Goal: Task Accomplishment & Management: Use online tool/utility

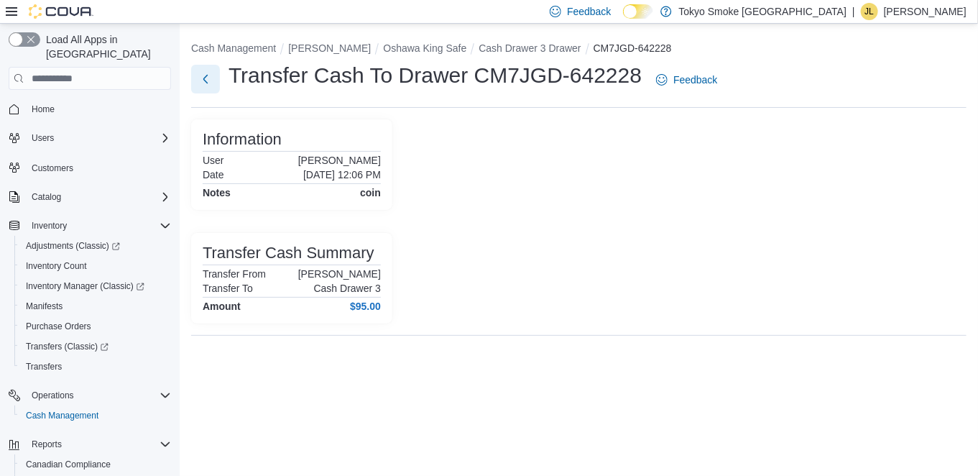
click at [213, 86] on button "Next" at bounding box center [205, 79] width 29 height 29
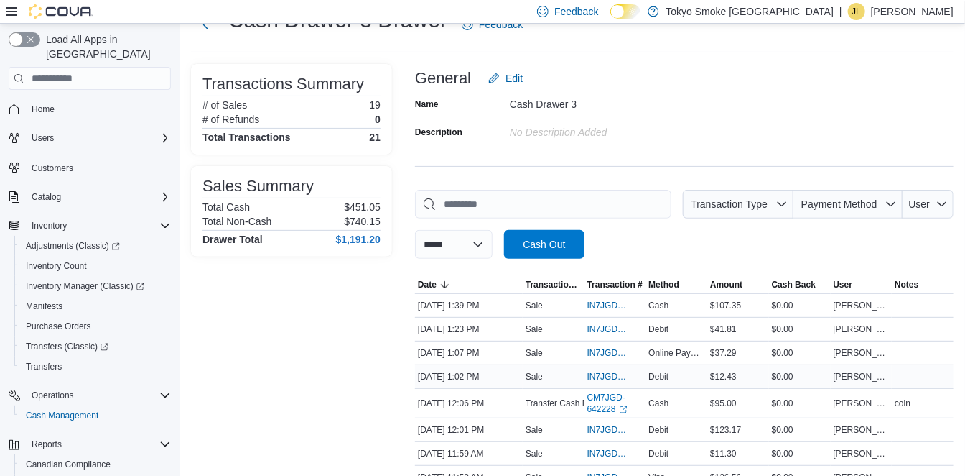
scroll to position [80, 0]
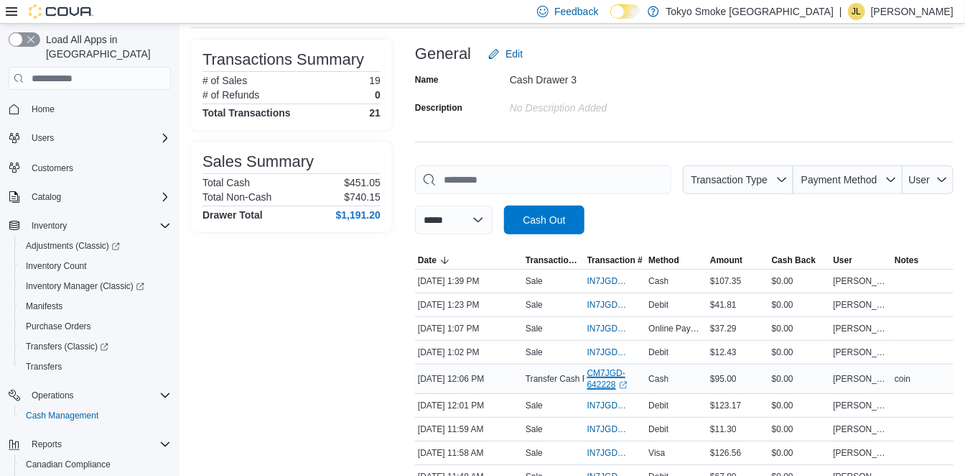
click at [622, 381] on icon "External link" at bounding box center [623, 384] width 7 height 7
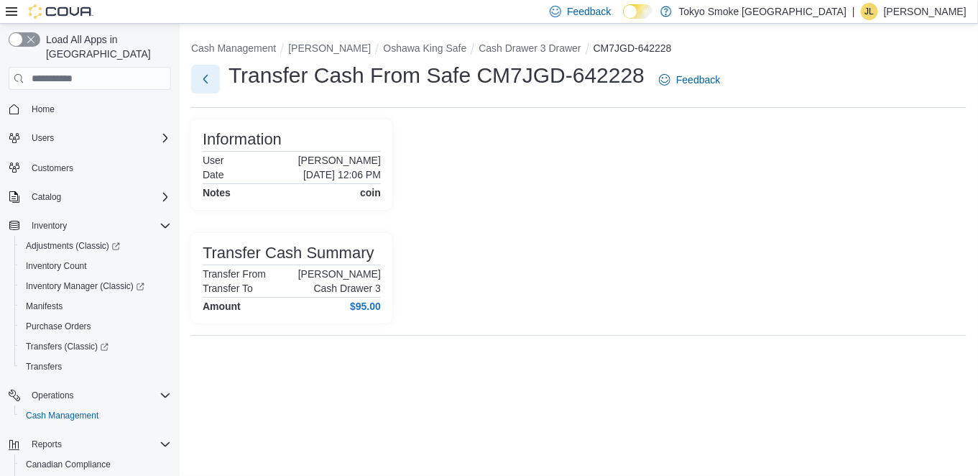
click at [203, 78] on button "Next" at bounding box center [205, 79] width 29 height 29
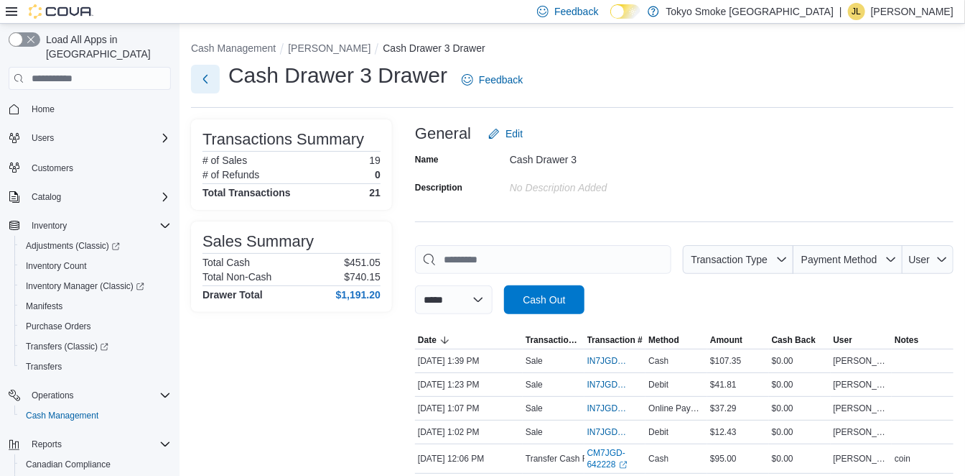
click at [212, 79] on button "Next" at bounding box center [205, 79] width 29 height 29
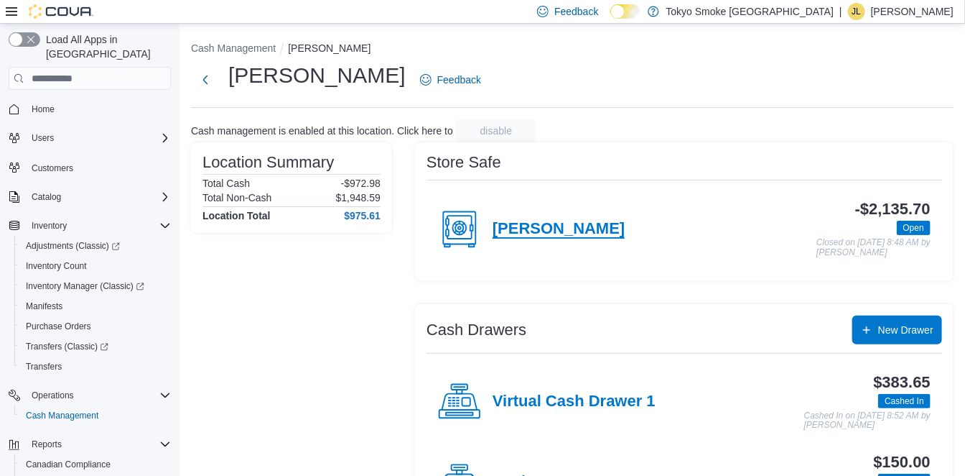
click at [548, 226] on h4 "[PERSON_NAME]" at bounding box center [559, 229] width 132 height 19
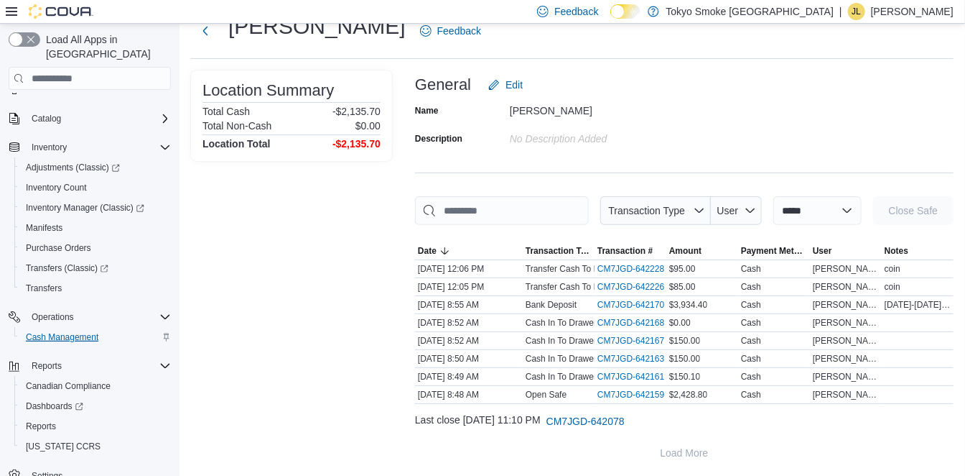
scroll to position [83, 0]
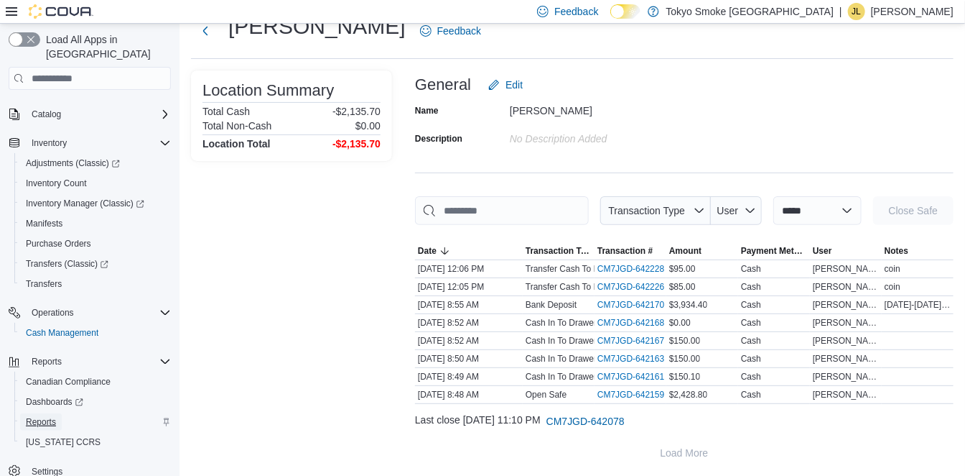
click at [43, 416] on span "Reports" at bounding box center [41, 421] width 30 height 11
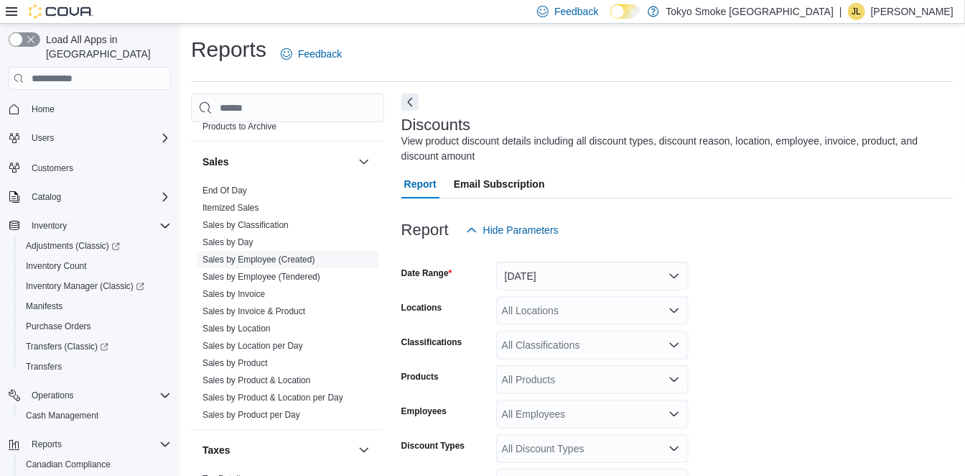
scroll to position [853, 0]
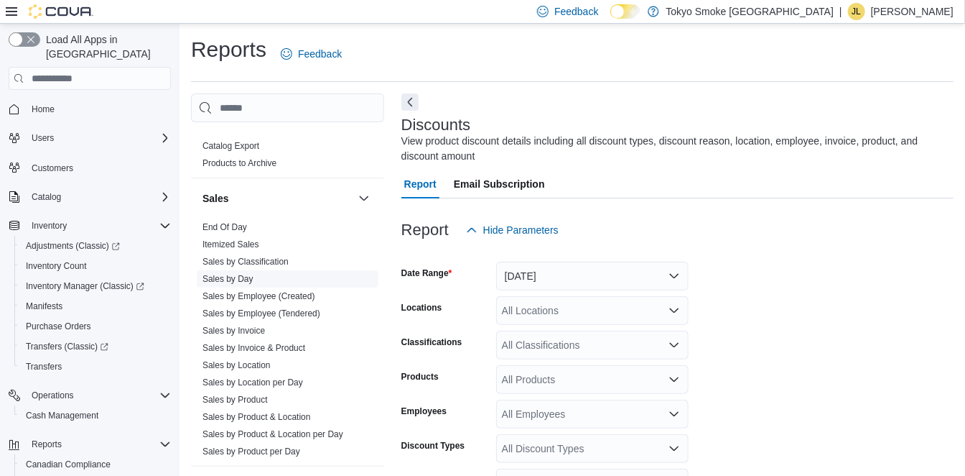
click at [249, 274] on link "Sales by Day" at bounding box center [228, 279] width 51 height 10
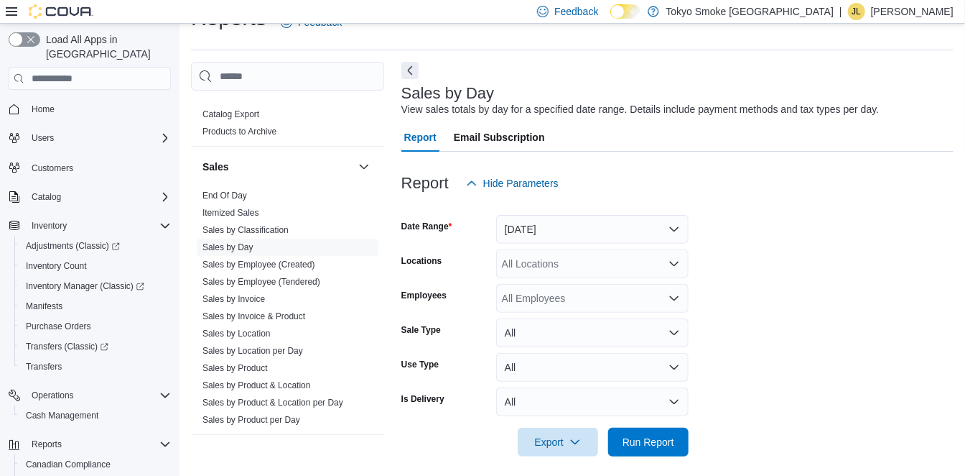
scroll to position [32, 0]
click at [542, 264] on div "All Locations" at bounding box center [592, 263] width 193 height 29
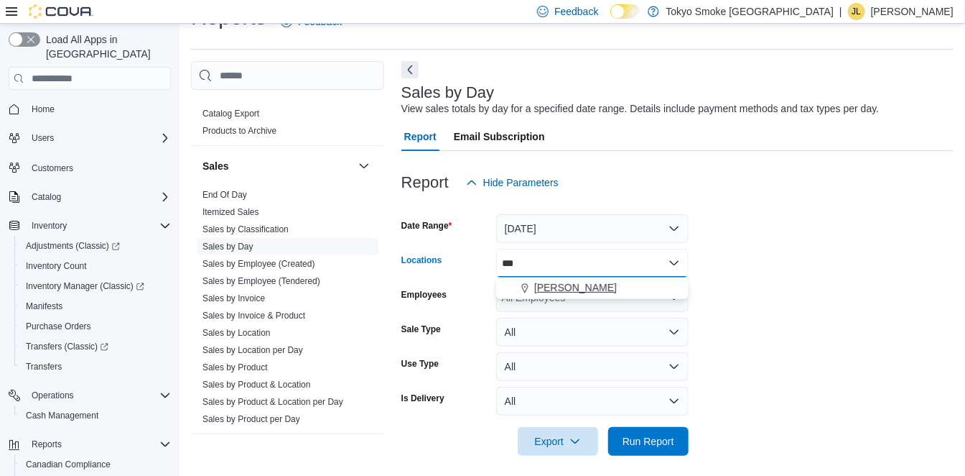
type input "***"
click at [570, 287] on span "[PERSON_NAME]" at bounding box center [575, 287] width 83 height 14
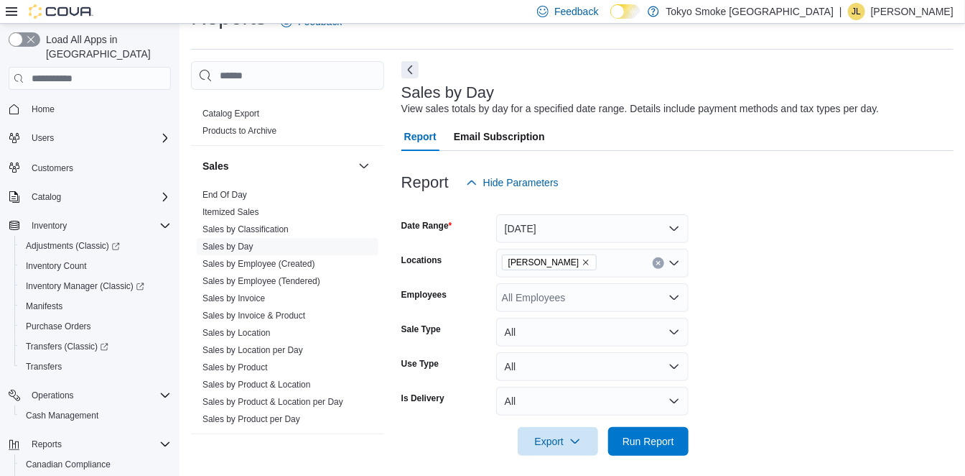
click at [764, 295] on form "Date Range [DATE] Locations [GEOGRAPHIC_DATA] King Employees All Employees Sale…" at bounding box center [678, 326] width 552 height 259
click at [657, 445] on span "Run Report" at bounding box center [649, 440] width 52 height 14
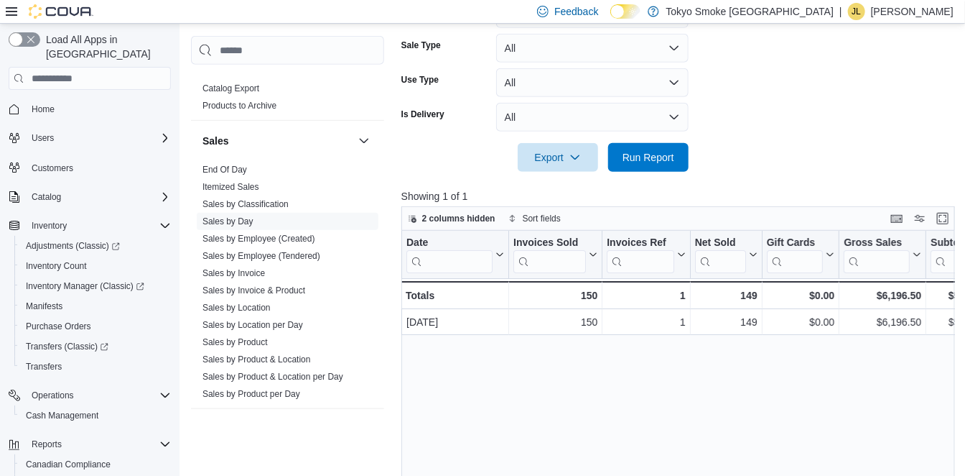
scroll to position [352, 0]
